Goal: Transaction & Acquisition: Purchase product/service

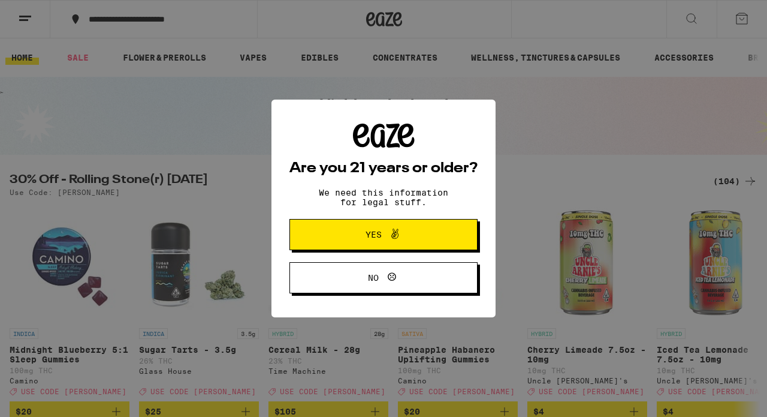
click at [376, 235] on span "Yes" at bounding box center [374, 234] width 16 height 8
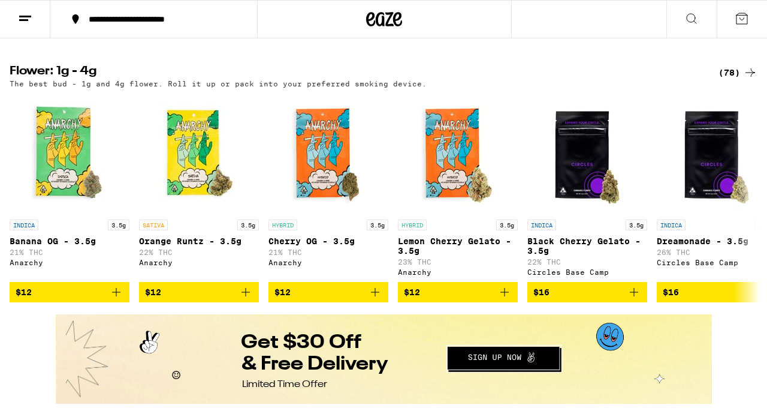
scroll to position [665, 0]
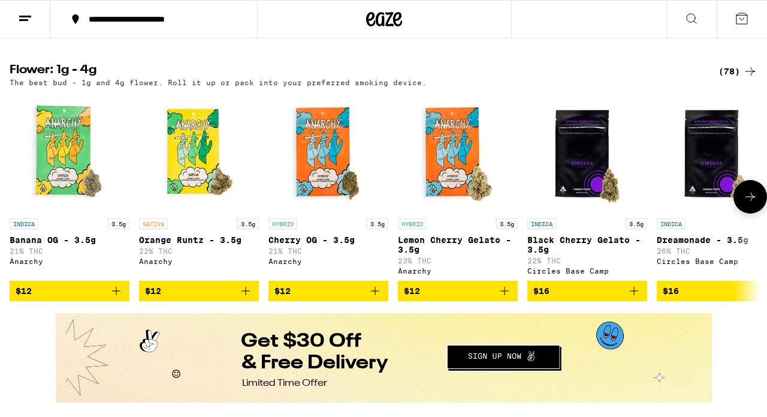
click at [570, 254] on p "Black Cherry Gelato - 3.5g" at bounding box center [587, 244] width 120 height 19
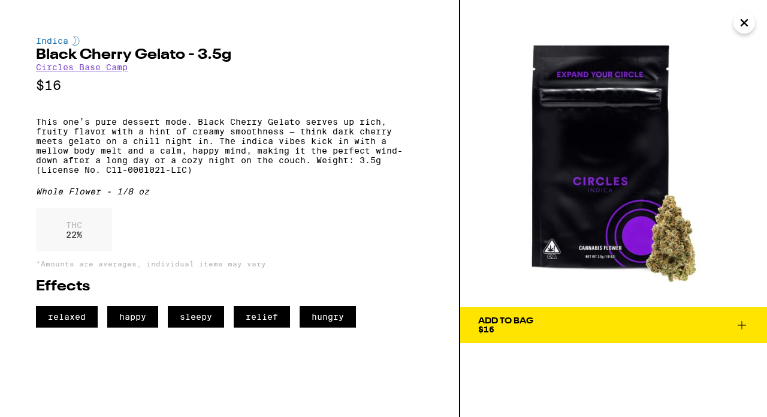
click at [744, 20] on icon "Close" at bounding box center [744, 23] width 14 height 18
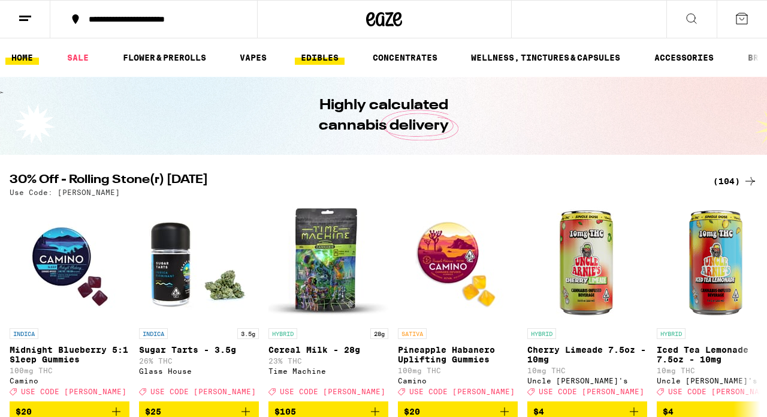
click at [321, 53] on link "EDIBLES" at bounding box center [320, 57] width 50 height 14
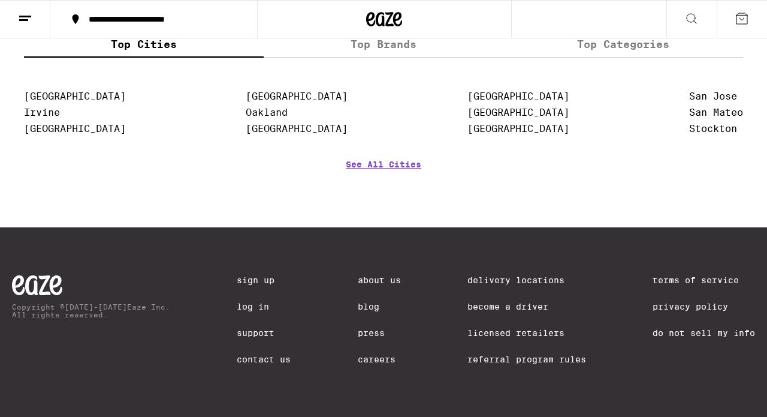
scroll to position [1000, 0]
click at [361, 275] on link "About Us" at bounding box center [379, 280] width 43 height 10
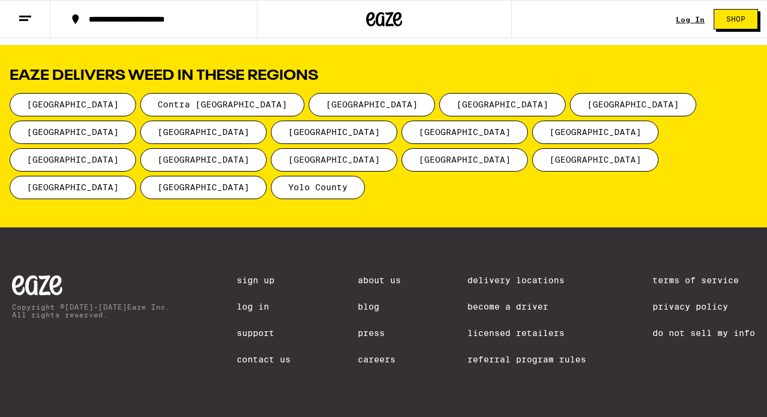
scroll to position [1637, 0]
click at [532, 121] on span "[GEOGRAPHIC_DATA]" at bounding box center [595, 131] width 126 height 23
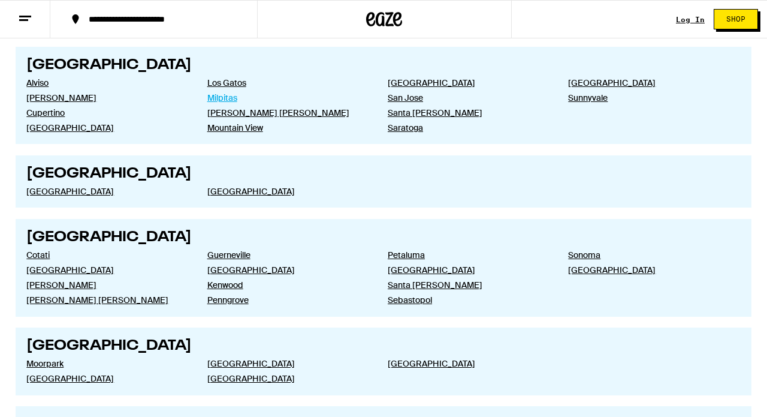
scroll to position [2100, 0]
